Goal: Contribute content

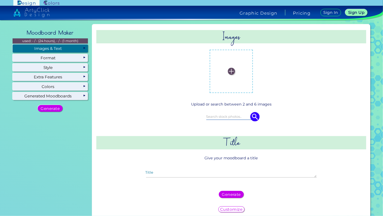
click at [67, 47] on div "Images & Text" at bounding box center [50, 48] width 75 height 8
click at [223, 72] on label at bounding box center [231, 71] width 38 height 38
click at [0, 0] on input "file" at bounding box center [0, 0] width 0 height 0
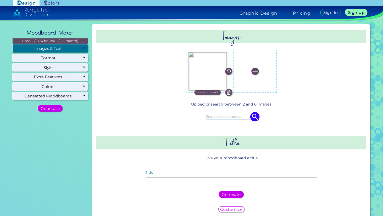
click at [261, 74] on label at bounding box center [255, 71] width 38 height 38
click at [0, 0] on input "file" at bounding box center [0, 0] width 0 height 0
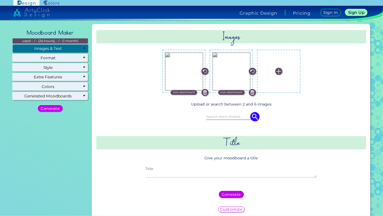
click at [207, 177] on textarea "Title" at bounding box center [231, 175] width 171 height 6
type textarea "LUmi"
drag, startPoint x: 207, startPoint y: 174, endPoint x: 207, endPoint y: 198, distance: 23.5
click at [207, 198] on div "Images non-dominant" at bounding box center [231, 122] width 274 height 193
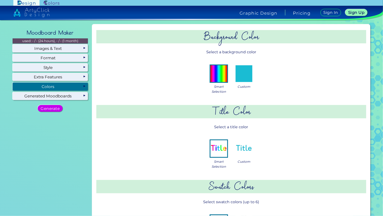
click at [65, 84] on div "Colors" at bounding box center [50, 87] width 75 height 8
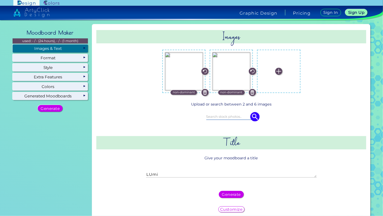
click at [46, 48] on div "Images & Text" at bounding box center [50, 48] width 75 height 8
drag, startPoint x: 73, startPoint y: 45, endPoint x: 76, endPoint y: 45, distance: 2.7
click at [74, 45] on div "Images & Text" at bounding box center [50, 48] width 75 height 8
click at [235, 194] on h5 "Generate" at bounding box center [231, 195] width 17 height 4
